Goal: Information Seeking & Learning: Learn about a topic

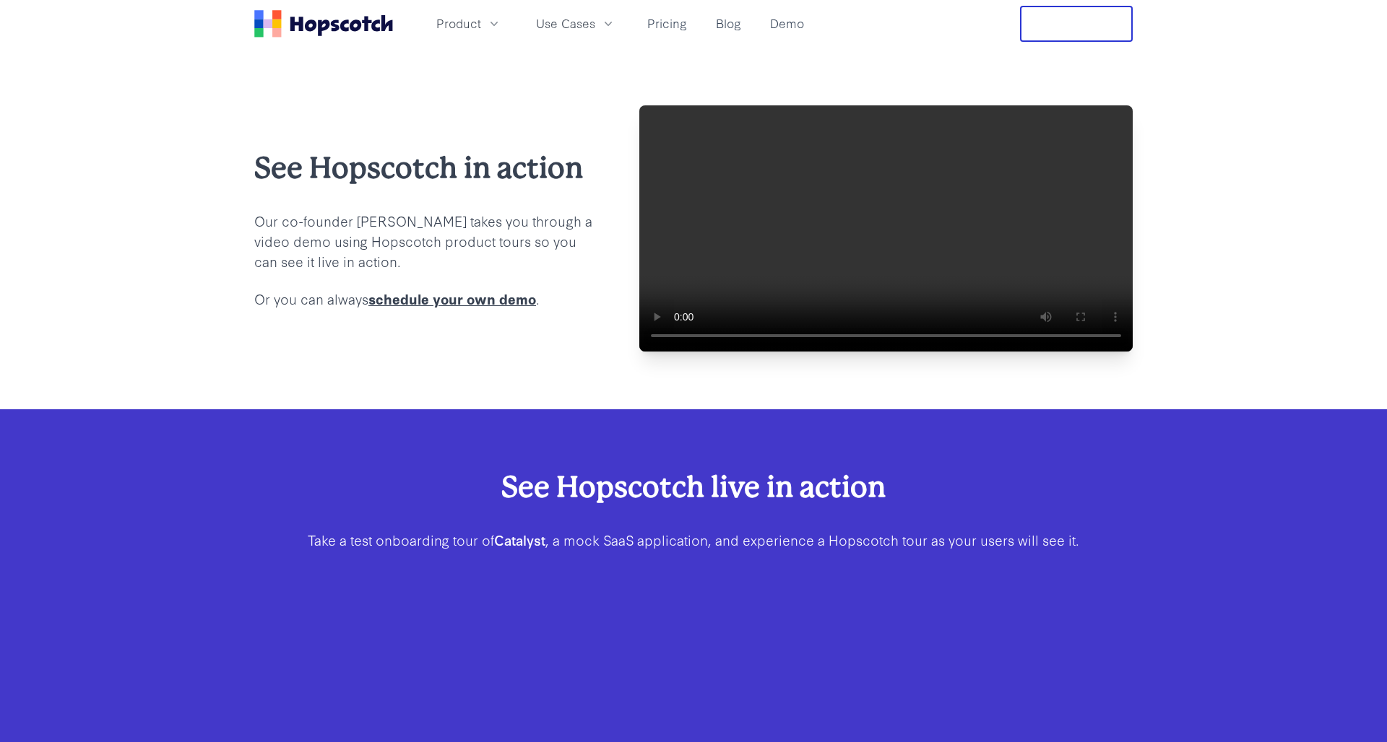
click at [1072, 22] on button "Free Trial" at bounding box center [1076, 24] width 113 height 36
click at [474, 22] on span "Product" at bounding box center [458, 23] width 45 height 18
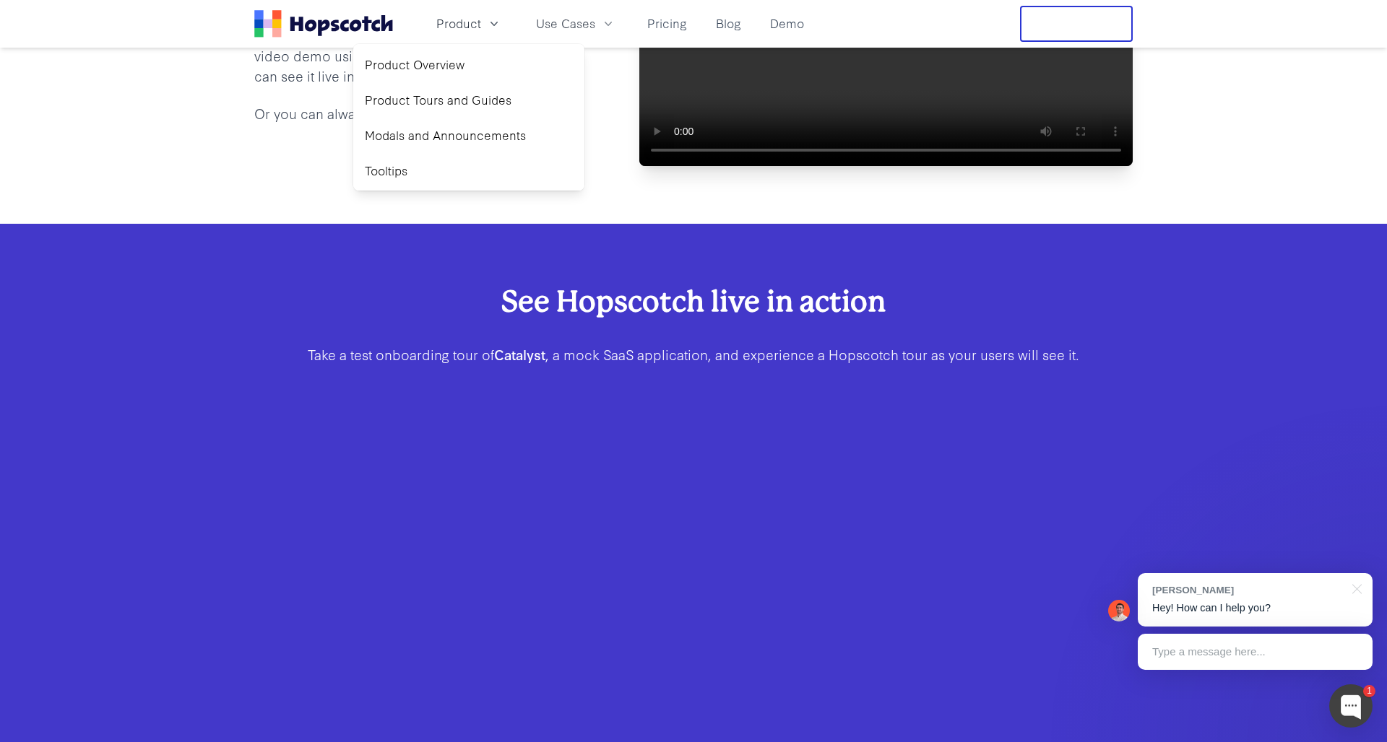
click at [572, 224] on div "See Hopscotch in action Our co-founder Mark takes you through a video demo usin…" at bounding box center [693, 43] width 1387 height 362
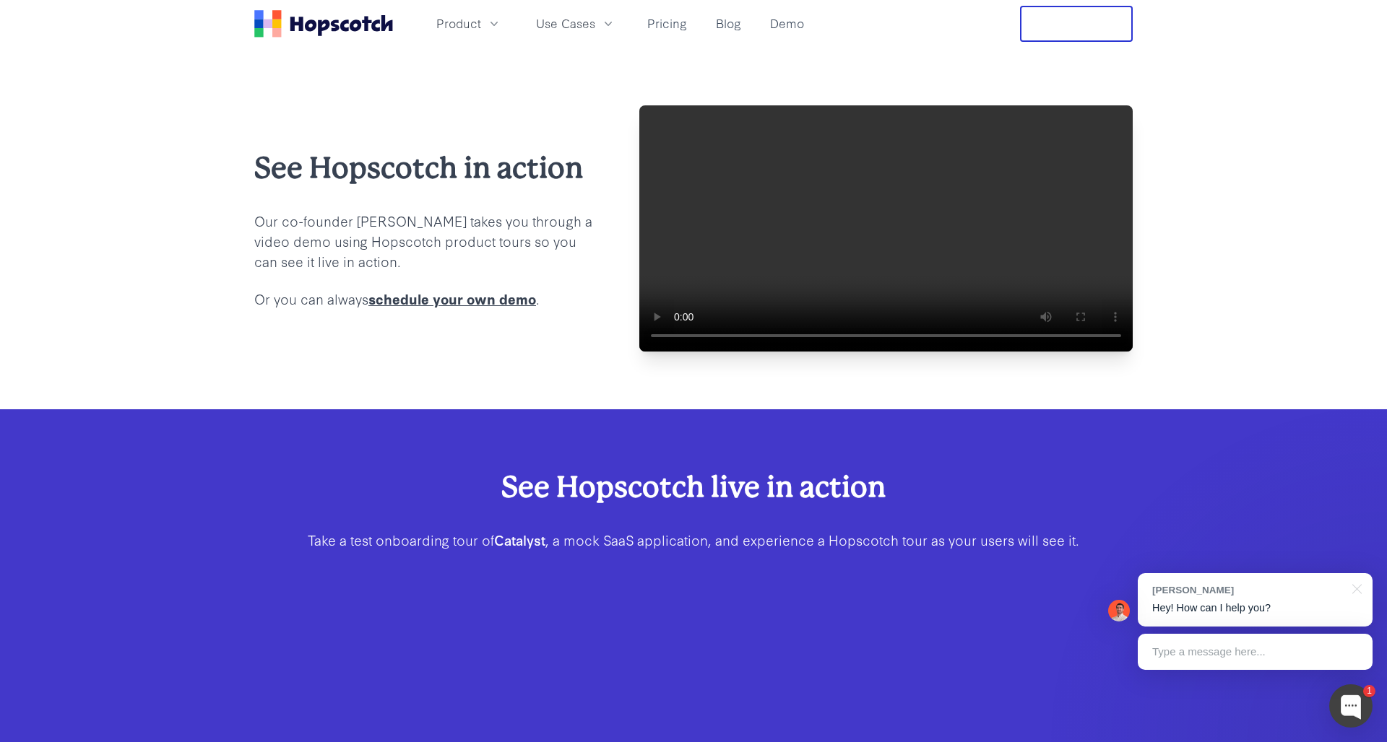
drag, startPoint x: 318, startPoint y: 279, endPoint x: 347, endPoint y: 269, distance: 30.9
click at [329, 272] on p "Our co-founder [PERSON_NAME] takes you through a video demo using Hopscotch pro…" at bounding box center [423, 241] width 339 height 61
click at [577, 30] on span "Use Cases" at bounding box center [565, 23] width 59 height 18
click at [775, 28] on link "Demo" at bounding box center [786, 24] width 45 height 24
click at [793, 23] on link "Demo" at bounding box center [786, 24] width 45 height 24
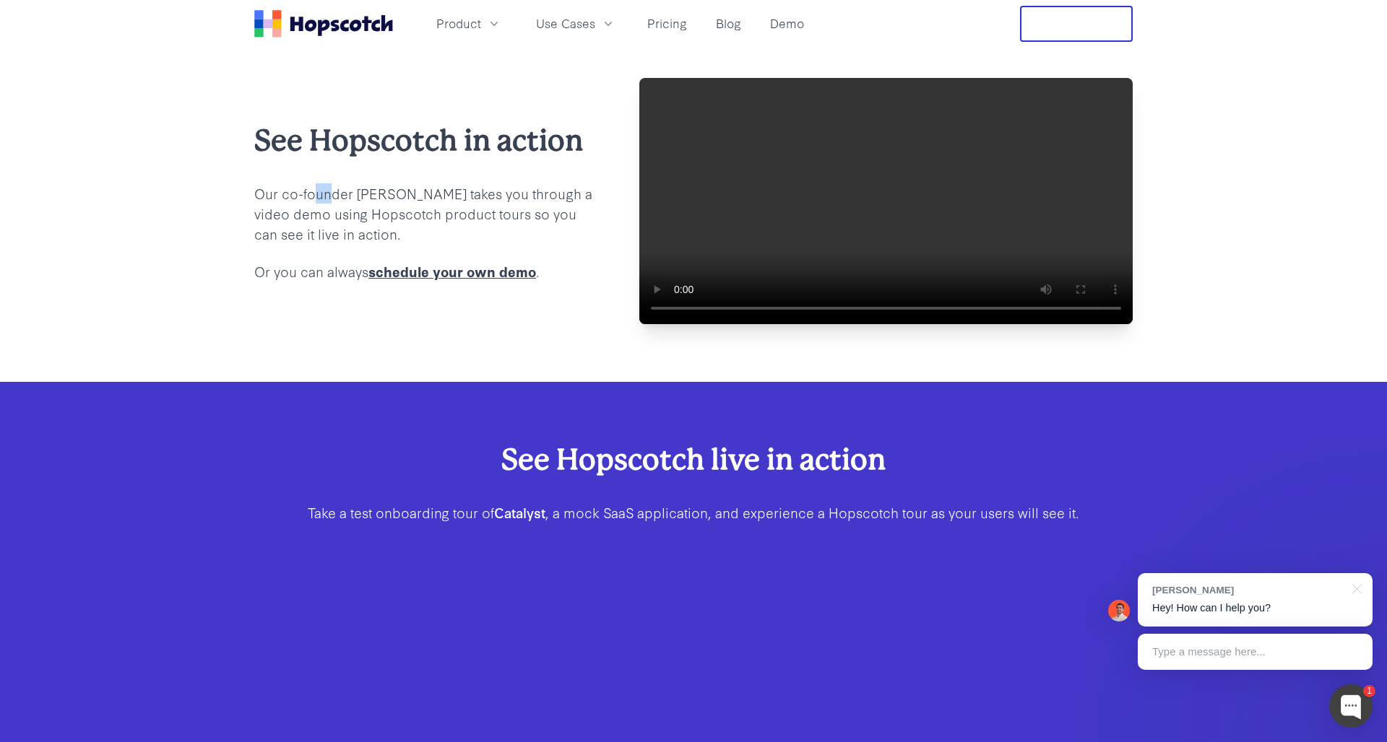
scroll to position [35, 0]
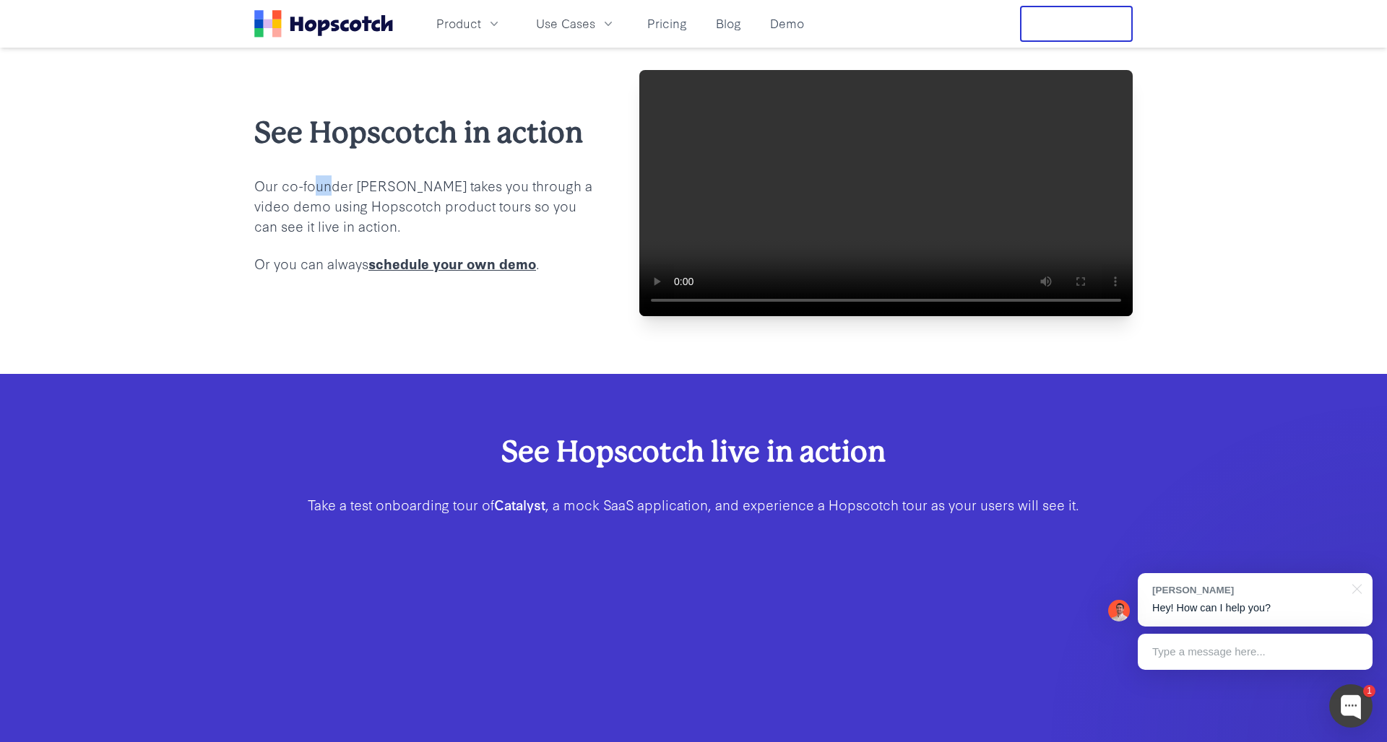
click at [870, 230] on video at bounding box center [885, 193] width 493 height 246
click at [657, 86] on video at bounding box center [885, 193] width 493 height 246
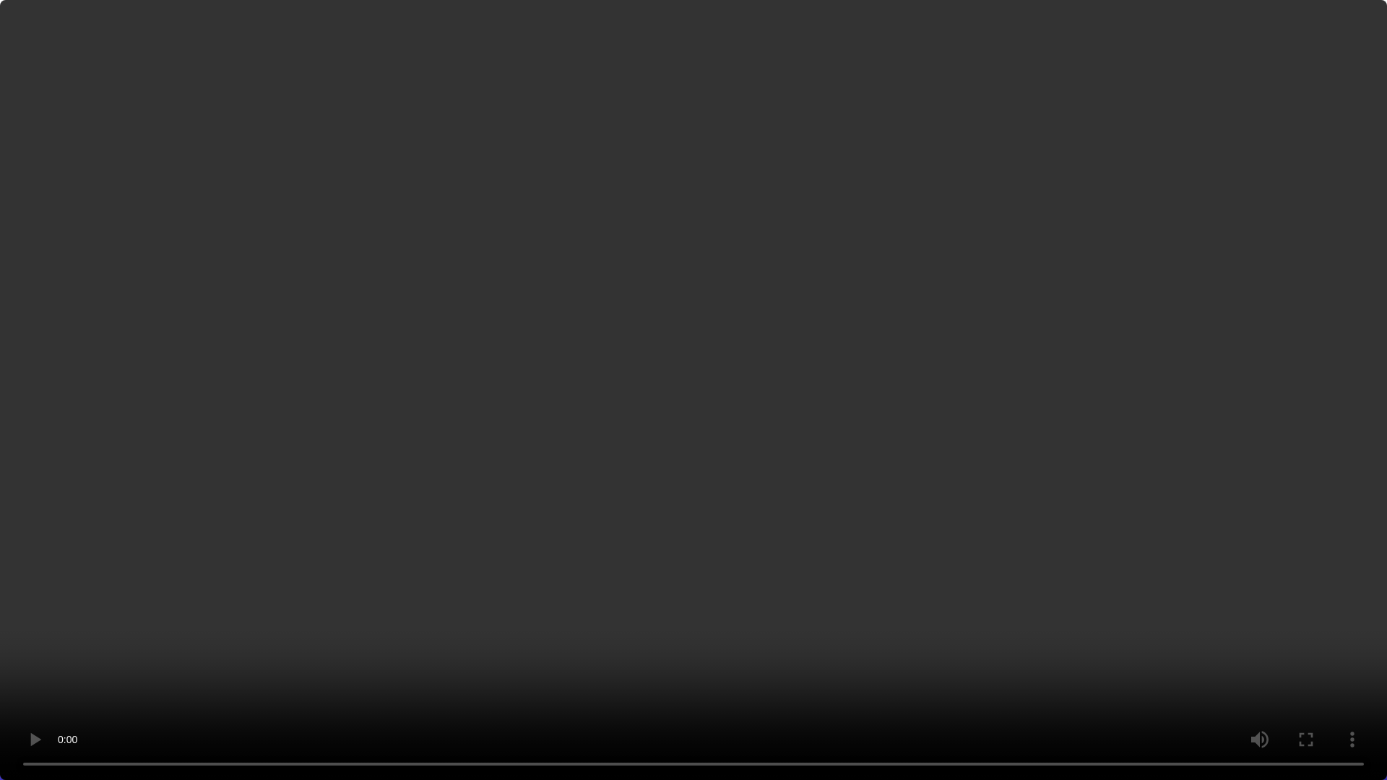
click at [847, 728] on video at bounding box center [693, 390] width 1387 height 780
click at [989, 499] on video at bounding box center [693, 390] width 1387 height 780
click at [847, 523] on video at bounding box center [693, 390] width 1387 height 780
click at [881, 529] on video at bounding box center [693, 390] width 1387 height 780
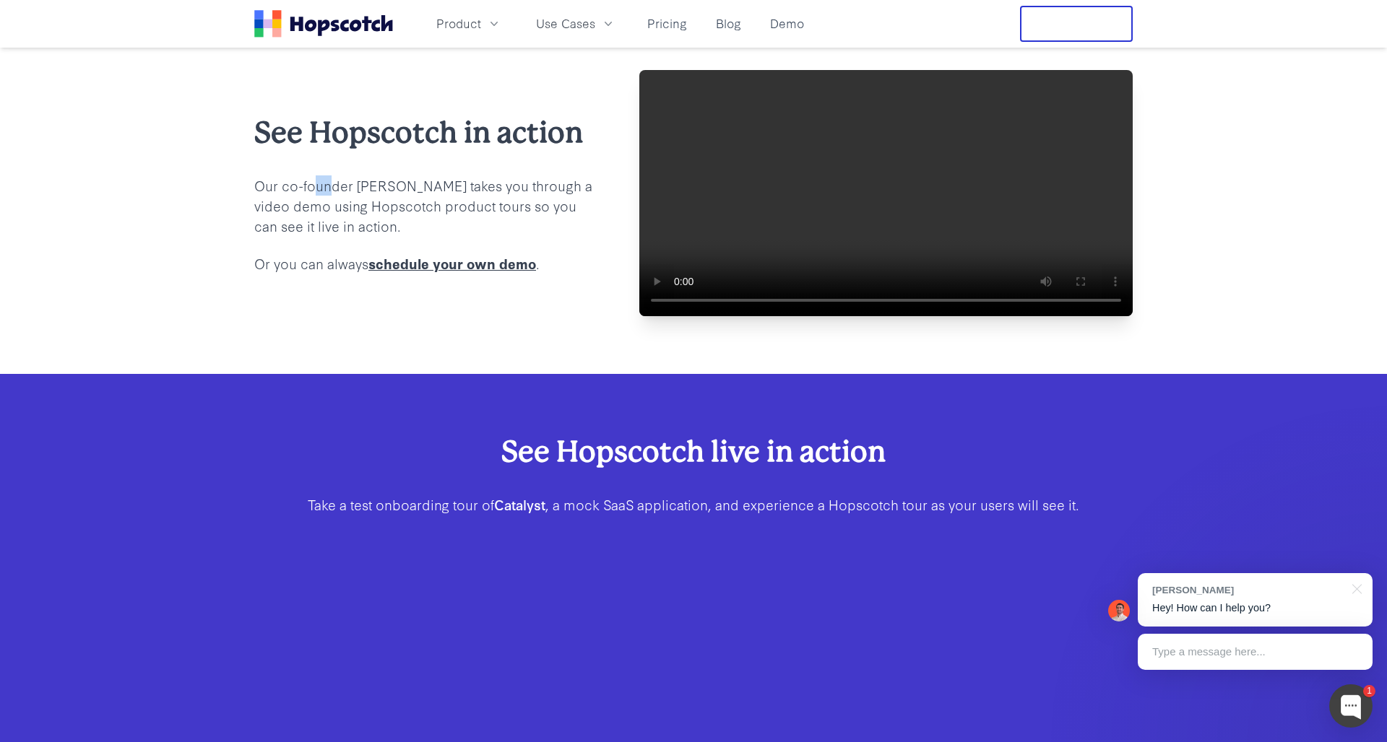
click at [914, 207] on video at bounding box center [885, 193] width 493 height 246
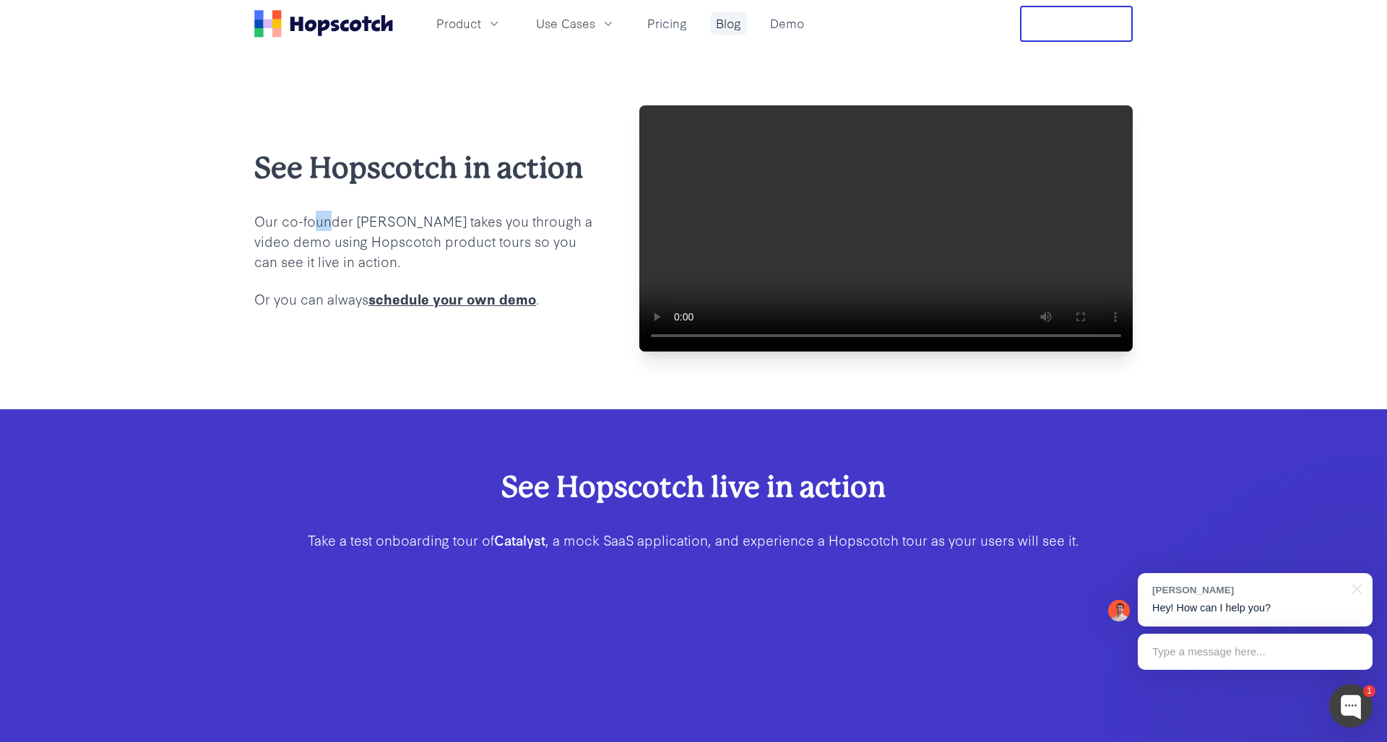
scroll to position [0, 0]
click at [1044, 12] on button "Free Trial" at bounding box center [1076, 24] width 113 height 36
